Goal: Check status

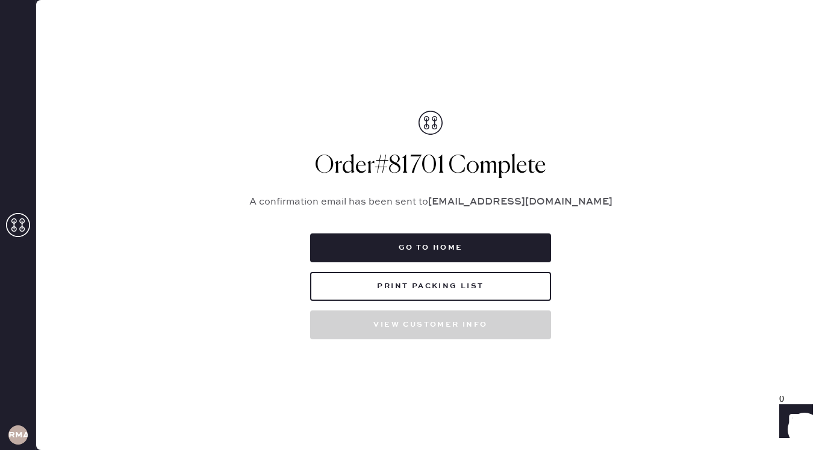
click at [11, 226] on icon at bounding box center [18, 225] width 24 height 24
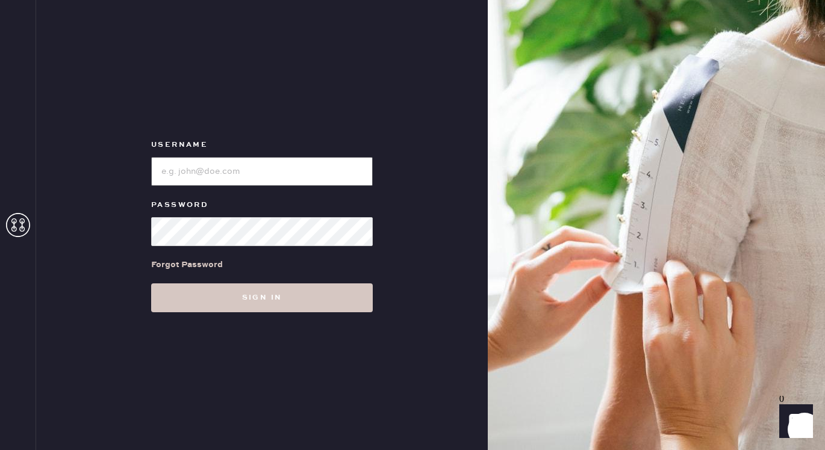
type input "reformationmelrose"
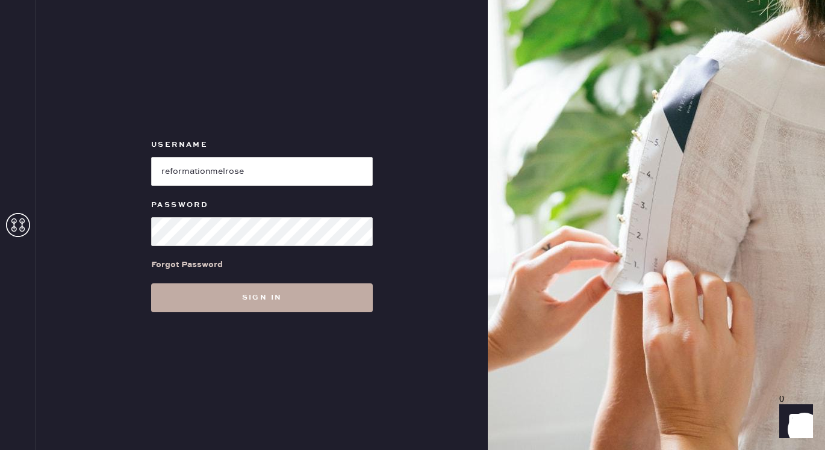
click at [235, 288] on button "Sign in" at bounding box center [261, 297] width 221 height 29
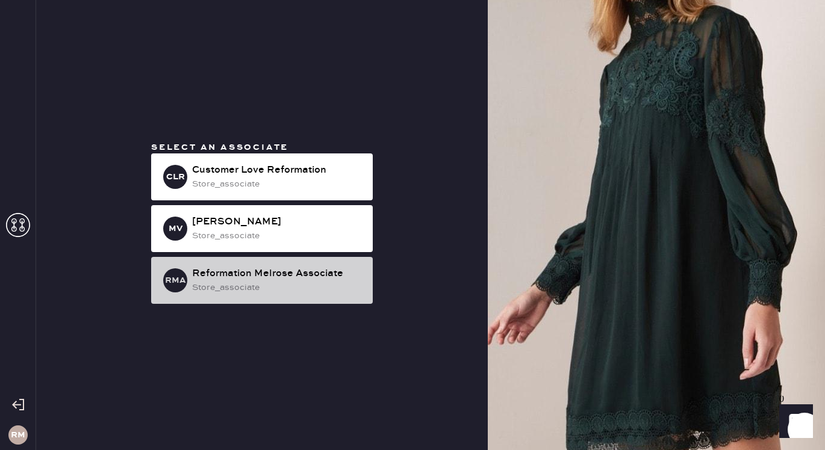
click at [332, 264] on div "RMA Reformation Melrose Associate store_associate" at bounding box center [261, 280] width 221 height 47
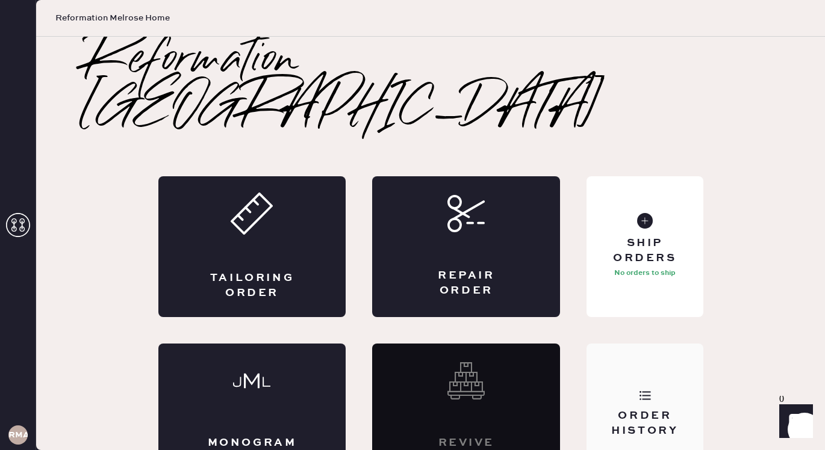
drag, startPoint x: 583, startPoint y: 313, endPoint x: 604, endPoint y: 336, distance: 31.1
click at [604, 336] on div "Tailoring Order Repair Order Monogram Order Revive order Order History Ship Ord…" at bounding box center [430, 330] width 545 height 308
click at [604, 344] on div "Order History" at bounding box center [644, 414] width 116 height 141
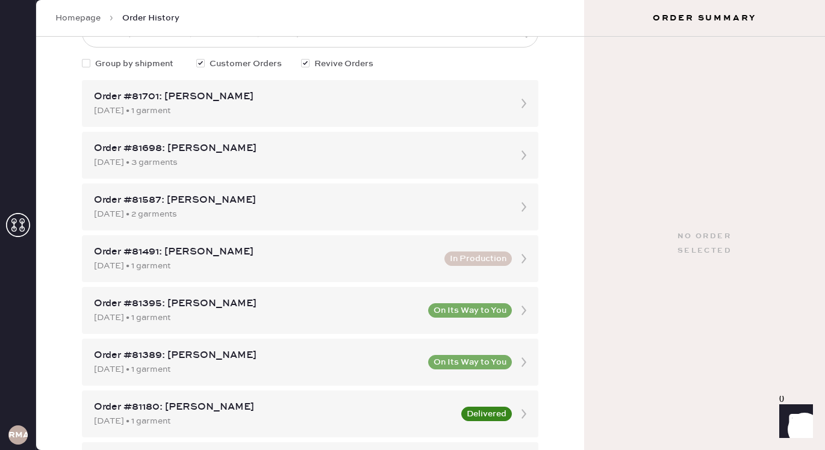
scroll to position [85, 0]
click at [306, 171] on div "Order #81698: [PERSON_NAME] [DATE] • 3 garments" at bounding box center [310, 155] width 456 height 47
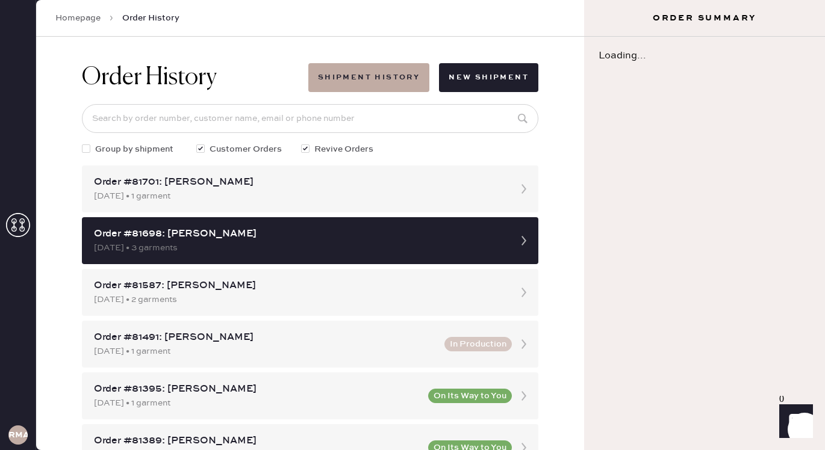
click at [308, 152] on div at bounding box center [305, 148] width 8 height 8
click at [302, 143] on input "Revive Orders" at bounding box center [301, 143] width 1 height 1
checkbox input "false"
click at [299, 187] on div "Order #81701: [PERSON_NAME]" at bounding box center [299, 182] width 410 height 14
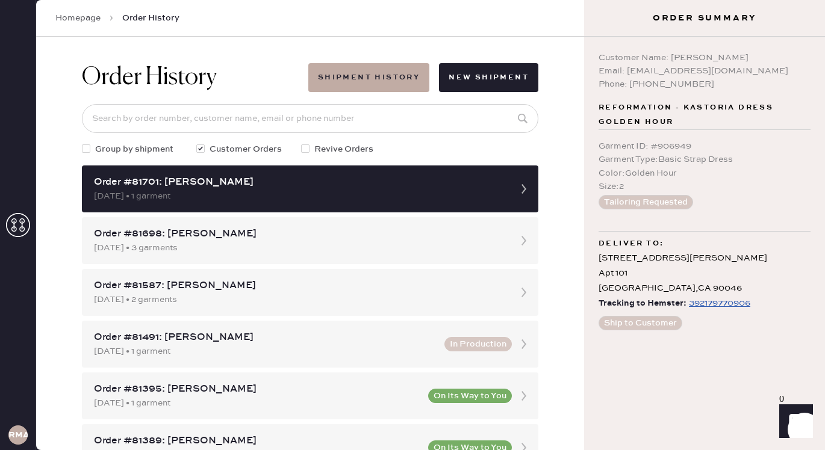
click at [710, 302] on div "392179770906" at bounding box center [718, 303] width 61 height 14
